Goal: Transaction & Acquisition: Obtain resource

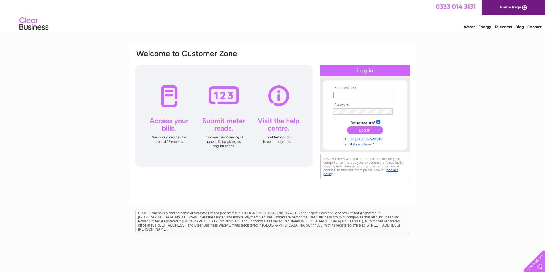
type input "[PERSON_NAME][EMAIL_ADDRESS][PERSON_NAME][DOMAIN_NAME]"
click at [364, 130] on input "submit" at bounding box center [365, 130] width 36 height 8
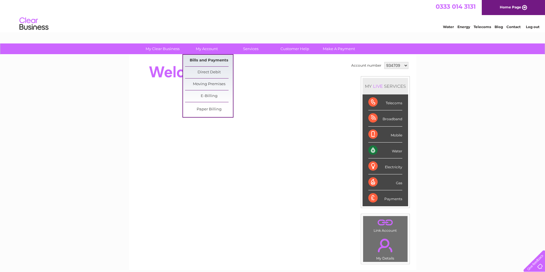
click at [205, 60] on link "Bills and Payments" at bounding box center [209, 61] width 48 height 12
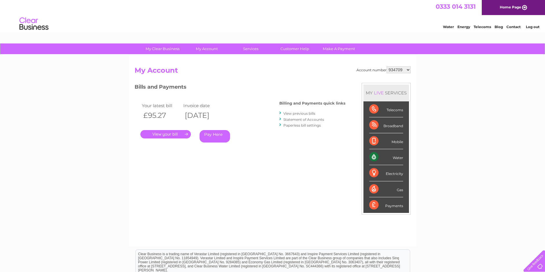
click at [174, 134] on link "." at bounding box center [165, 134] width 50 height 8
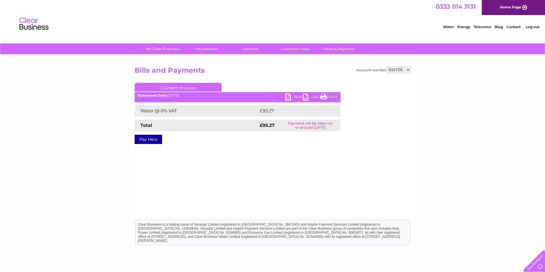
click at [287, 96] on link "PDF" at bounding box center [293, 98] width 17 height 8
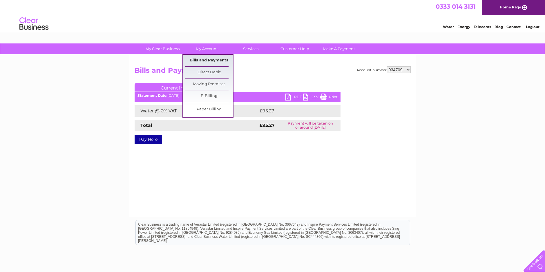
click at [213, 60] on link "Bills and Payments" at bounding box center [209, 61] width 48 height 12
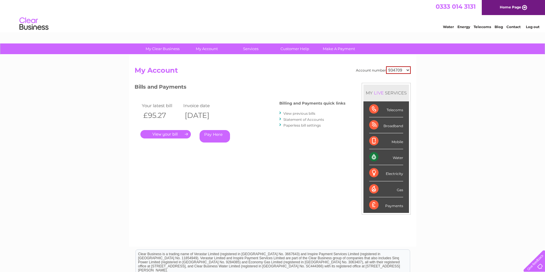
click at [303, 114] on link "View previous bills" at bounding box center [299, 113] width 32 height 4
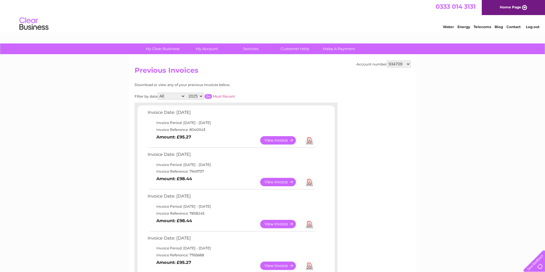
click at [277, 181] on link "View" at bounding box center [281, 182] width 43 height 8
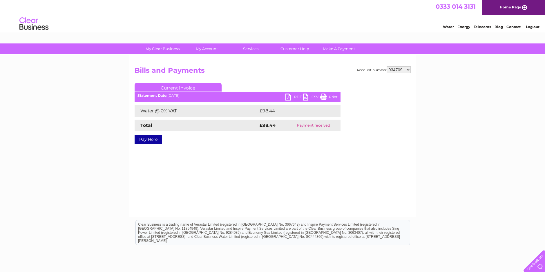
click at [290, 97] on link "PDF" at bounding box center [293, 98] width 17 height 8
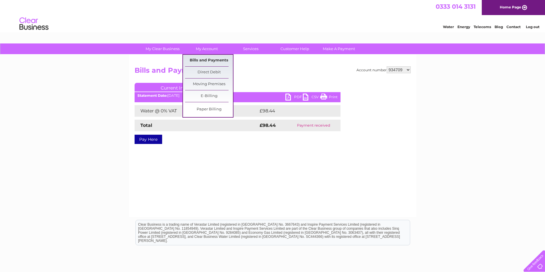
click at [212, 60] on link "Bills and Payments" at bounding box center [209, 61] width 48 height 12
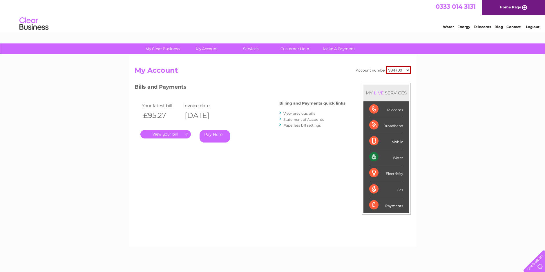
click at [290, 114] on link "View previous bills" at bounding box center [299, 113] width 32 height 4
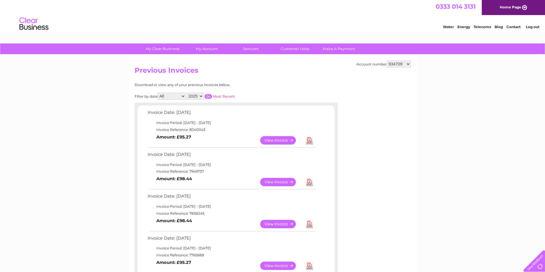
click at [272, 224] on link "View" at bounding box center [281, 224] width 43 height 8
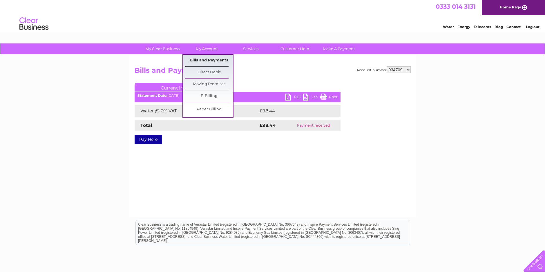
click at [203, 61] on link "Bills and Payments" at bounding box center [209, 61] width 48 height 12
click at [203, 59] on link "Bills and Payments" at bounding box center [209, 61] width 48 height 12
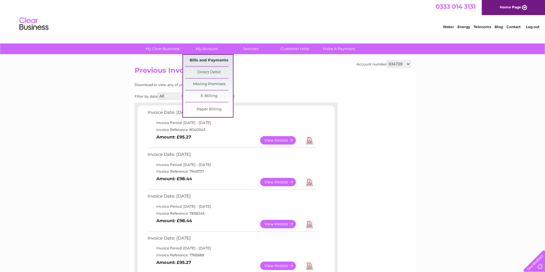
click at [210, 59] on link "Bills and Payments" at bounding box center [209, 61] width 48 height 12
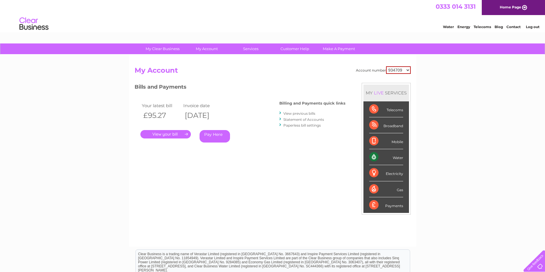
click at [408, 70] on select "934709 1135639 1148186" at bounding box center [398, 70] width 25 height 8
select select "1135639"
click at [386, 66] on select "934709 1135639 1148186" at bounding box center [398, 70] width 25 height 8
click at [171, 135] on link "." at bounding box center [165, 134] width 50 height 8
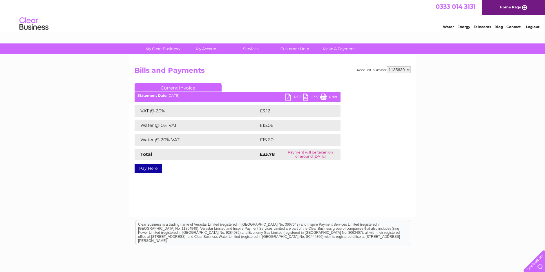
click at [290, 97] on link "PDF" at bounding box center [293, 98] width 17 height 8
click at [408, 70] on select "934709 1135639 1148186" at bounding box center [399, 69] width 24 height 7
select select "1148186"
click at [387, 66] on select "934709 1135639 1148186" at bounding box center [399, 69] width 24 height 7
click at [352, 87] on div "Account number 934709 1135639 1148186 Bills and Payments Current Invoice PDF CS…" at bounding box center [273, 118] width 276 height 105
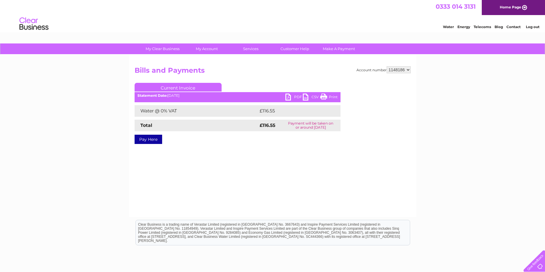
click at [290, 96] on link "PDF" at bounding box center [293, 98] width 17 height 8
click at [290, 97] on link "PDF" at bounding box center [293, 98] width 17 height 8
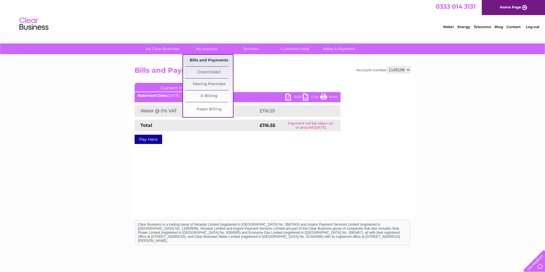
click at [211, 59] on link "Bills and Payments" at bounding box center [209, 61] width 48 height 12
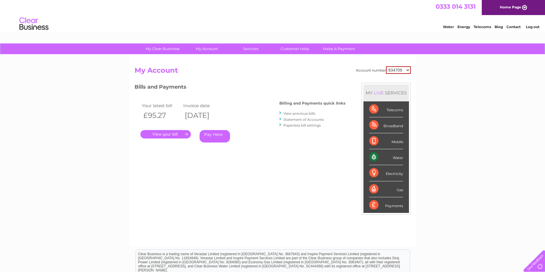
click at [408, 70] on select "934709 1135639 1148186" at bounding box center [398, 70] width 25 height 8
select select "1148186"
click at [386, 66] on select "934709 1135639 1148186" at bounding box center [398, 70] width 25 height 8
click at [296, 114] on link "View previous bills" at bounding box center [299, 113] width 32 height 4
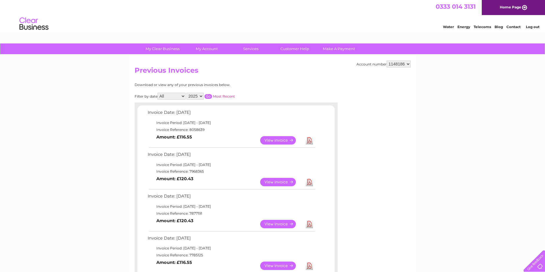
click at [273, 181] on link "View" at bounding box center [281, 182] width 43 height 8
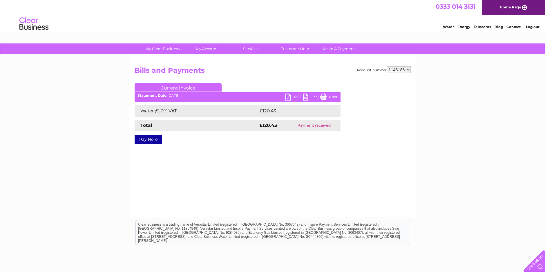
click at [293, 97] on link "PDF" at bounding box center [293, 98] width 17 height 8
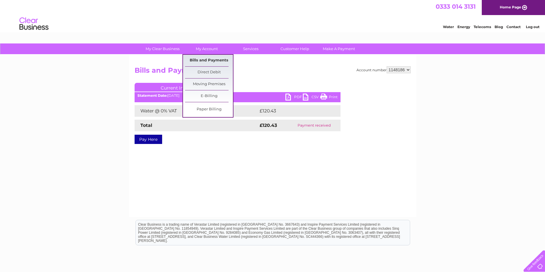
click at [209, 60] on link "Bills and Payments" at bounding box center [209, 61] width 48 height 12
click at [210, 50] on link "My Account" at bounding box center [207, 48] width 48 height 11
click at [210, 61] on link "Bills and Payments" at bounding box center [209, 61] width 48 height 12
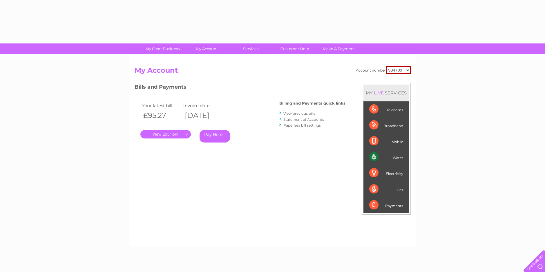
click at [408, 70] on select "934709 1135639 1148186" at bounding box center [398, 70] width 25 height 8
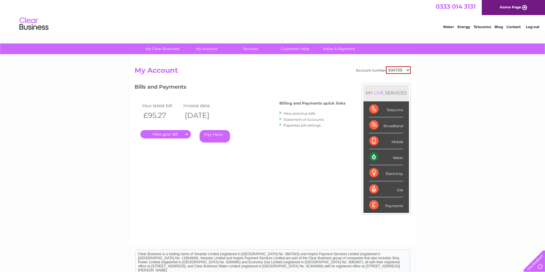
select select "1148186"
click at [386, 66] on select "934709 1135639 1148186" at bounding box center [398, 70] width 25 height 8
click at [304, 113] on link "View previous bills" at bounding box center [299, 113] width 32 height 4
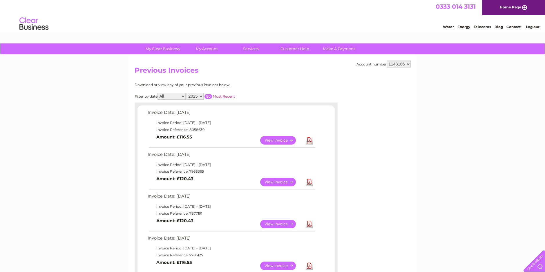
click at [272, 224] on link "View" at bounding box center [281, 224] width 43 height 8
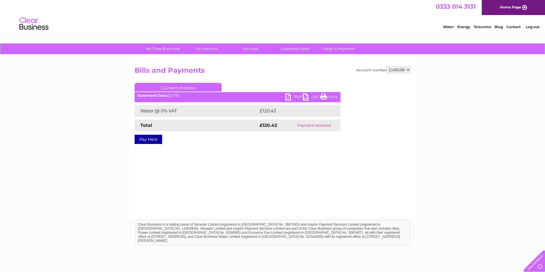
click at [291, 97] on link "PDF" at bounding box center [293, 98] width 17 height 8
click at [531, 26] on link "Log out" at bounding box center [533, 27] width 14 height 4
